Goal: Find specific page/section: Find specific page/section

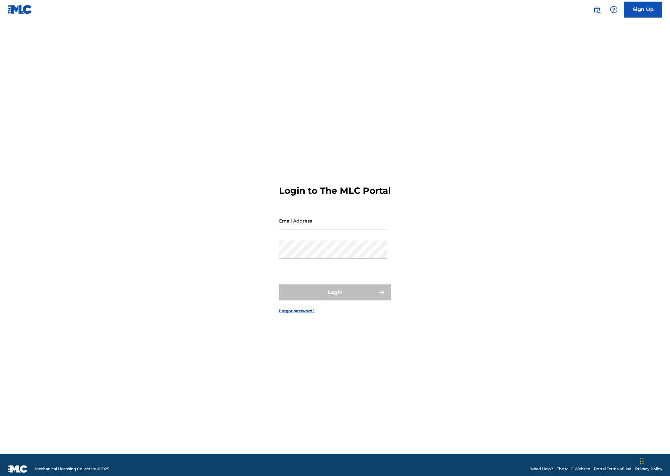
click at [341, 230] on input "Email Address" at bounding box center [333, 221] width 108 height 18
type input "[EMAIL_ADDRESS][DOMAIN_NAME]"
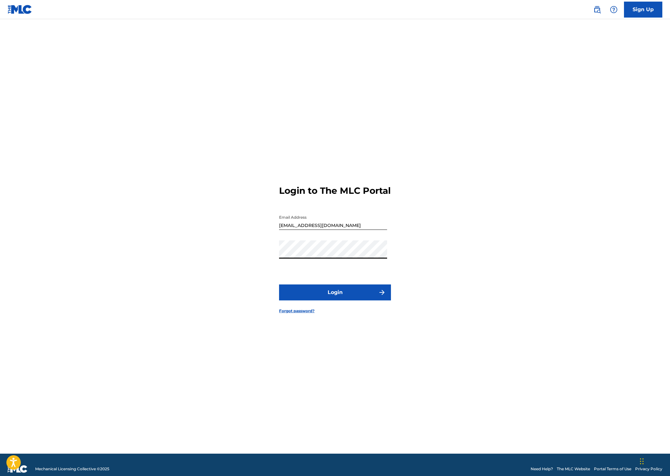
click at [326, 292] on button "Login" at bounding box center [335, 293] width 112 height 16
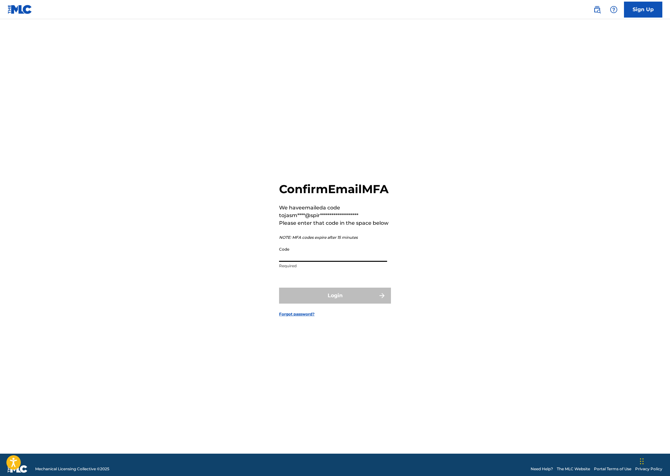
click at [311, 262] on input "Code" at bounding box center [333, 253] width 108 height 18
type input "910187"
click at [279, 288] on button "Login" at bounding box center [335, 296] width 112 height 16
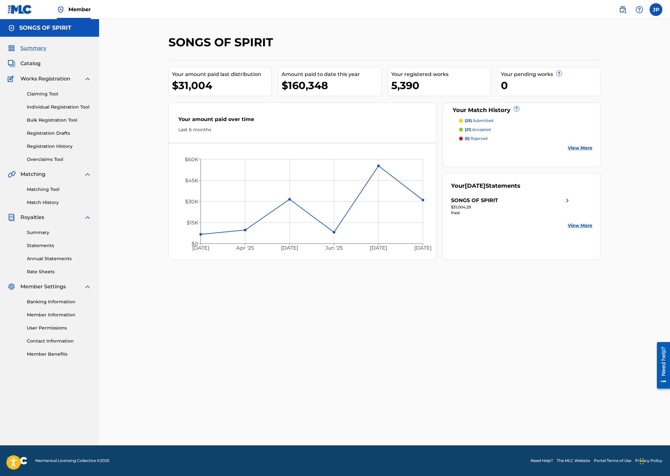
click at [27, 63] on span "Catalog" at bounding box center [30, 64] width 20 height 8
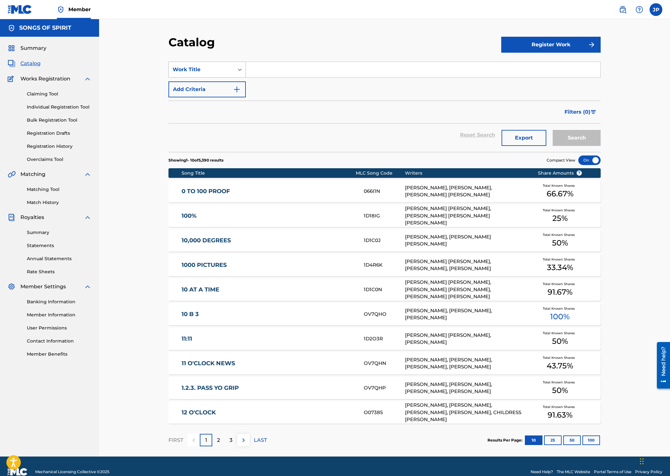
click at [239, 65] on div "Search Form" at bounding box center [240, 70] width 12 height 12
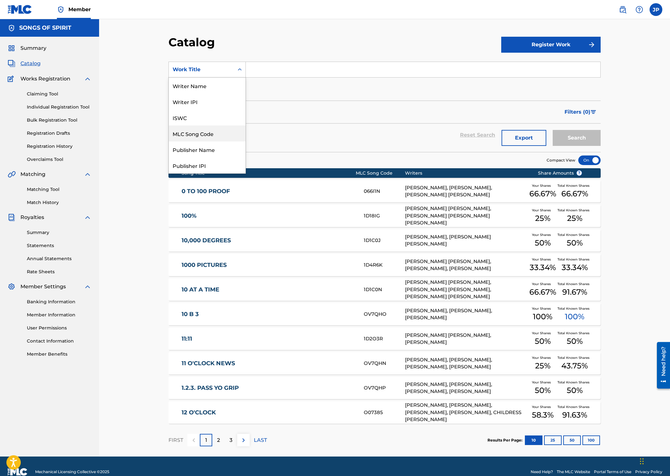
click at [200, 129] on div "MLC Song Code" at bounding box center [207, 134] width 77 height 16
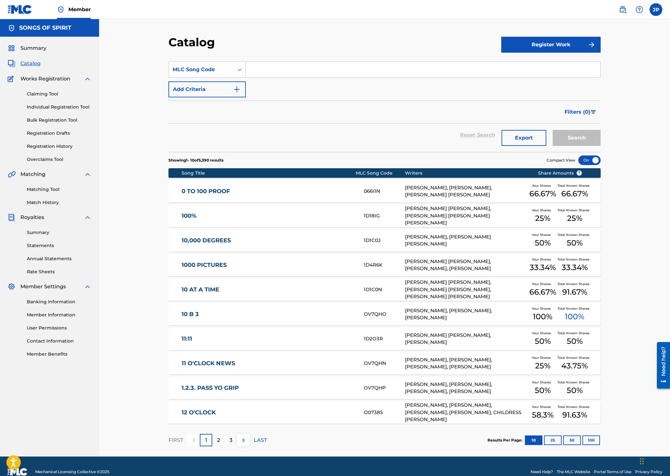
click at [264, 73] on input "Search Form" at bounding box center [423, 69] width 354 height 15
paste input "2E04H2"
type input "2E04H2"
click at [589, 140] on button "Search" at bounding box center [576, 138] width 48 height 16
